Goal: Transaction & Acquisition: Purchase product/service

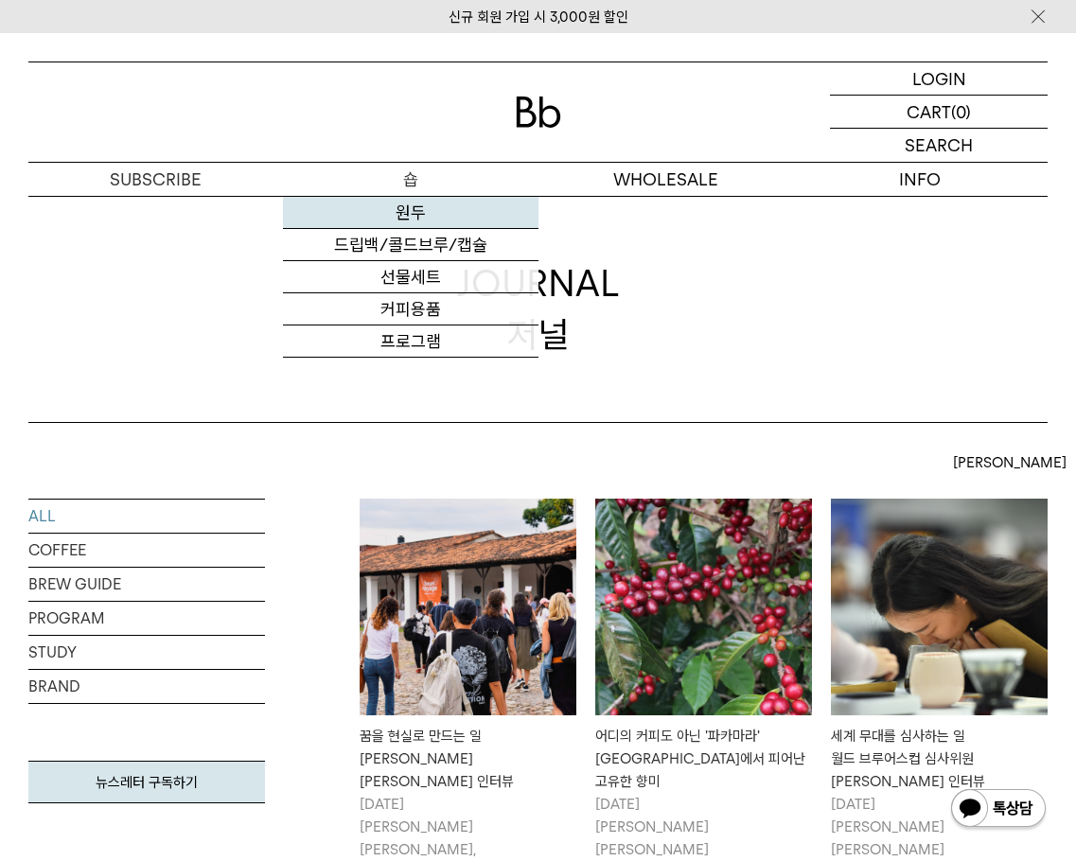
click at [411, 215] on link "원두" at bounding box center [410, 213] width 255 height 32
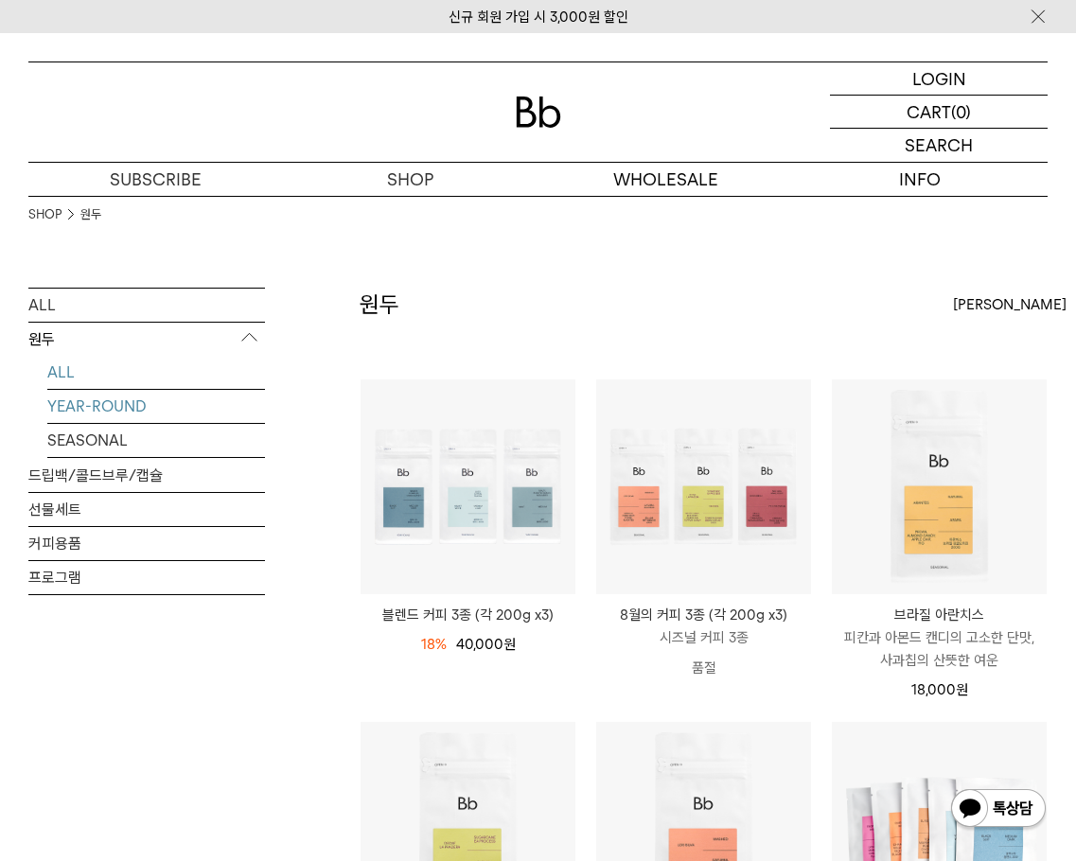
click at [139, 410] on link "YEAR-ROUND" at bounding box center [156, 406] width 218 height 33
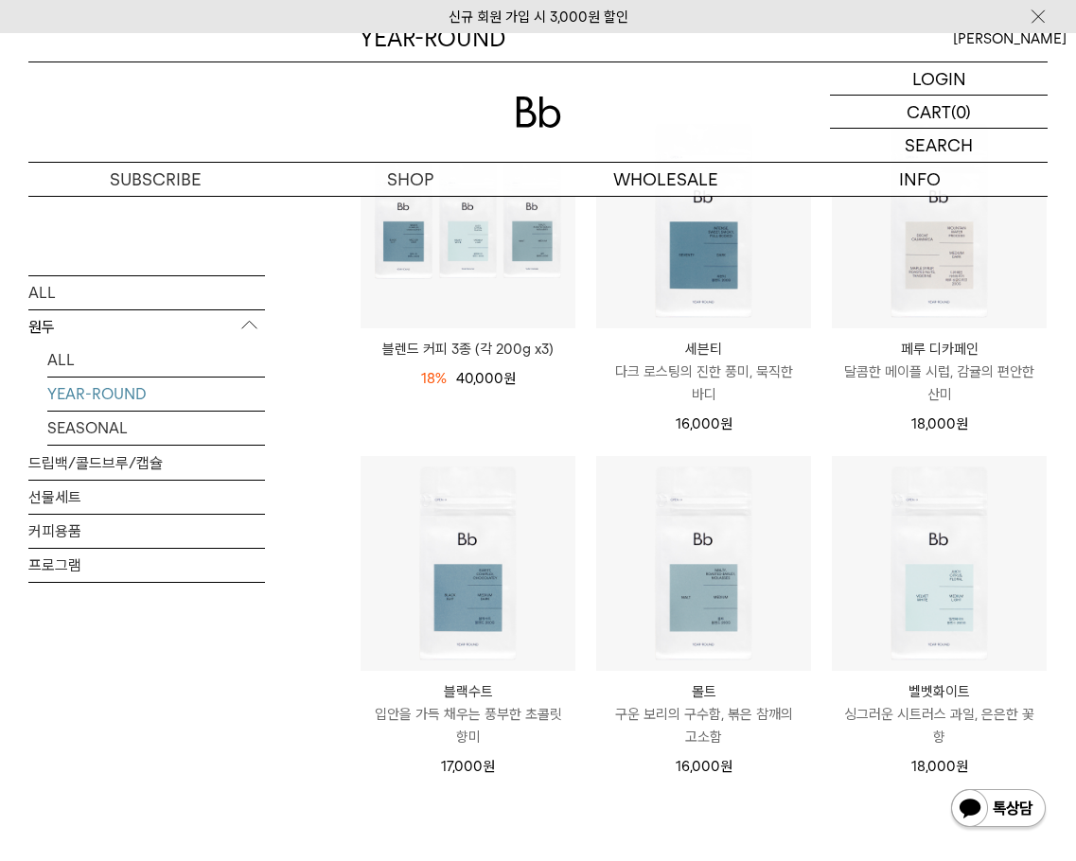
scroll to position [284, 0]
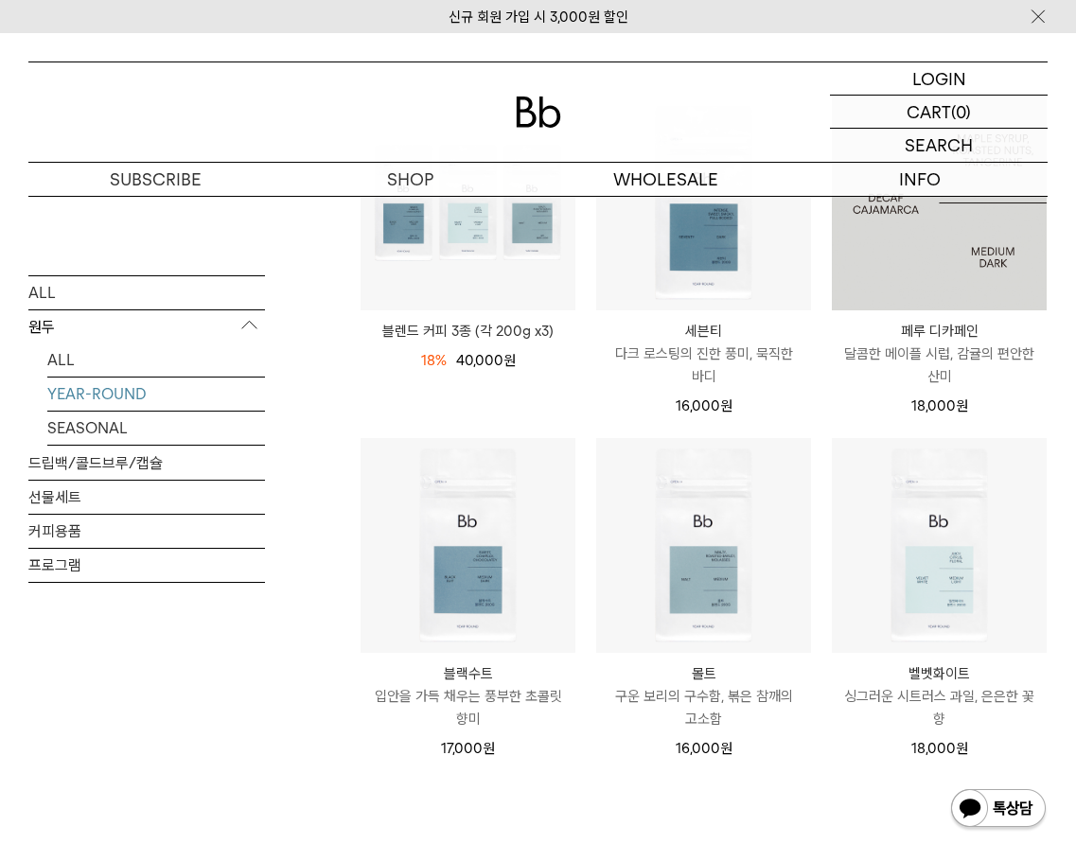
click at [928, 277] on img at bounding box center [939, 203] width 215 height 215
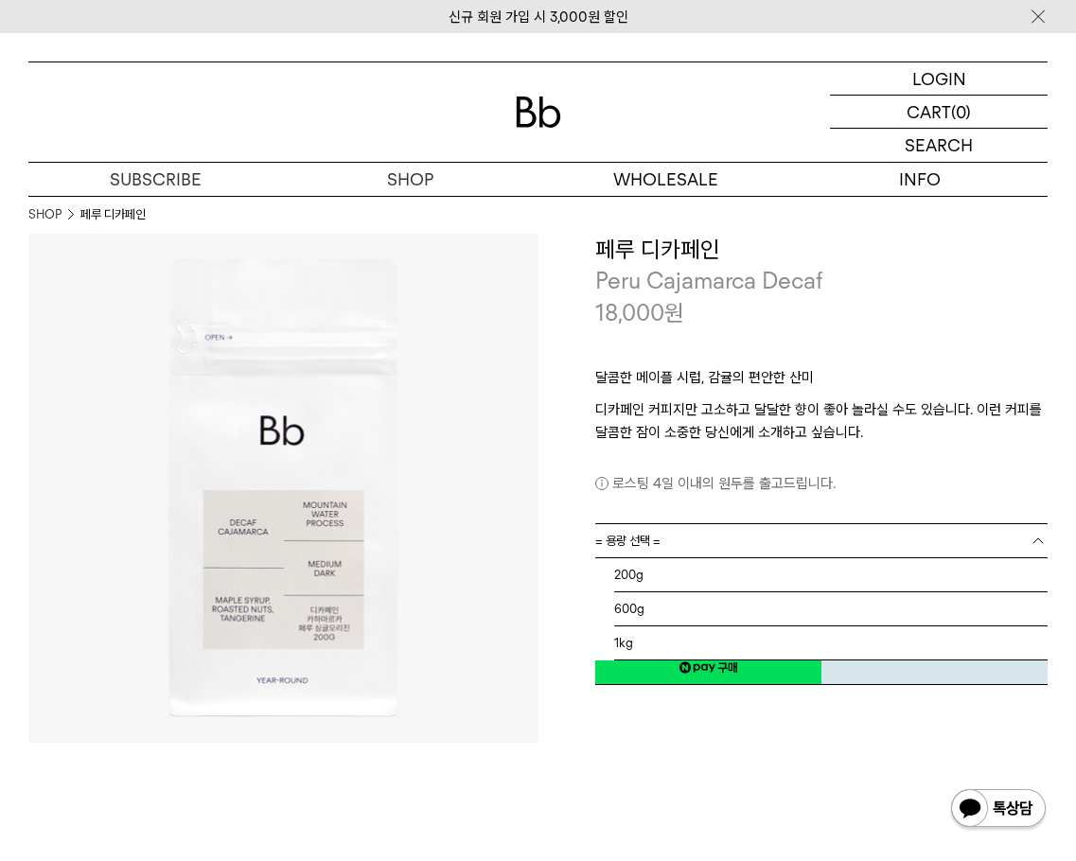
click at [783, 538] on link "= 용량 선택 =" at bounding box center [821, 540] width 453 height 33
click at [661, 638] on li "1kg" at bounding box center [831, 644] width 434 height 34
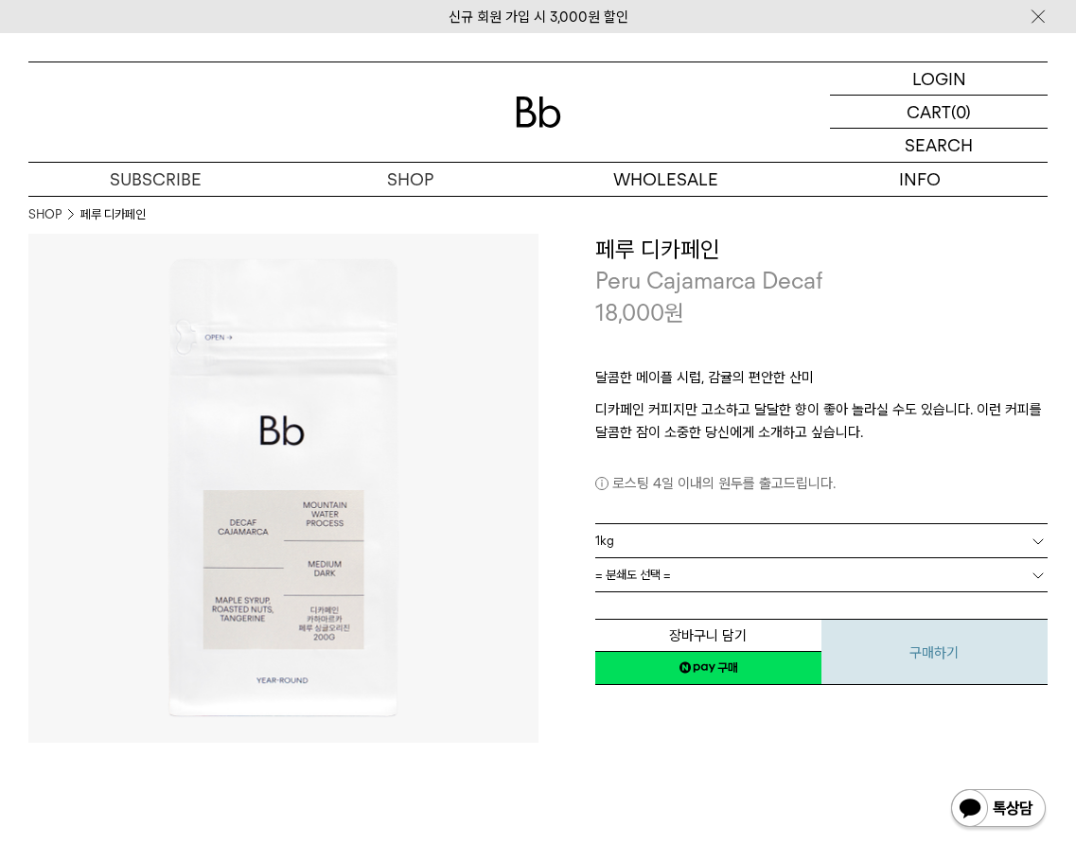
click at [927, 651] on button "구매하기" at bounding box center [935, 652] width 226 height 66
